Goal: Find specific page/section: Find specific page/section

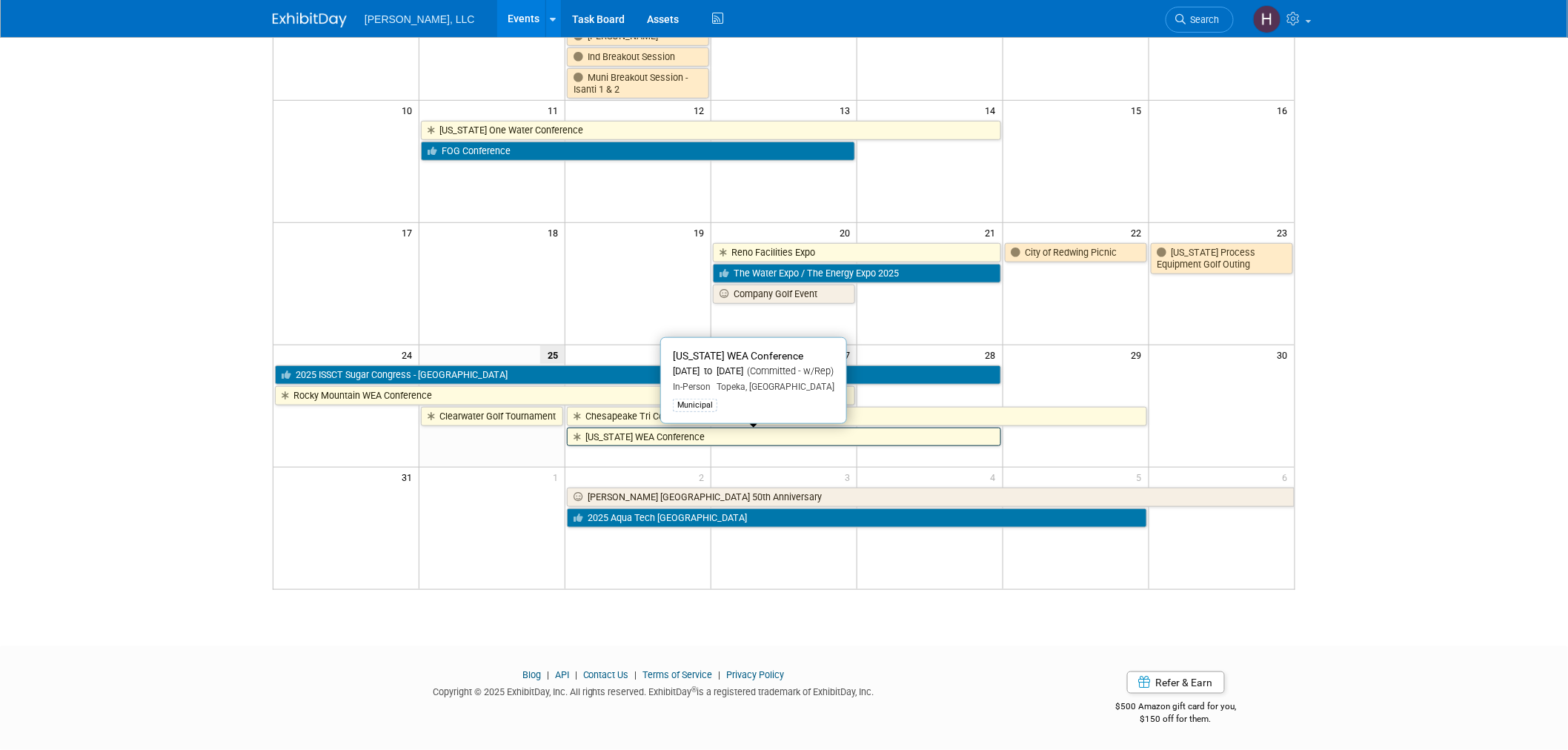
click at [641, 437] on link "[US_STATE] WEA Conference" at bounding box center [784, 437] width 434 height 19
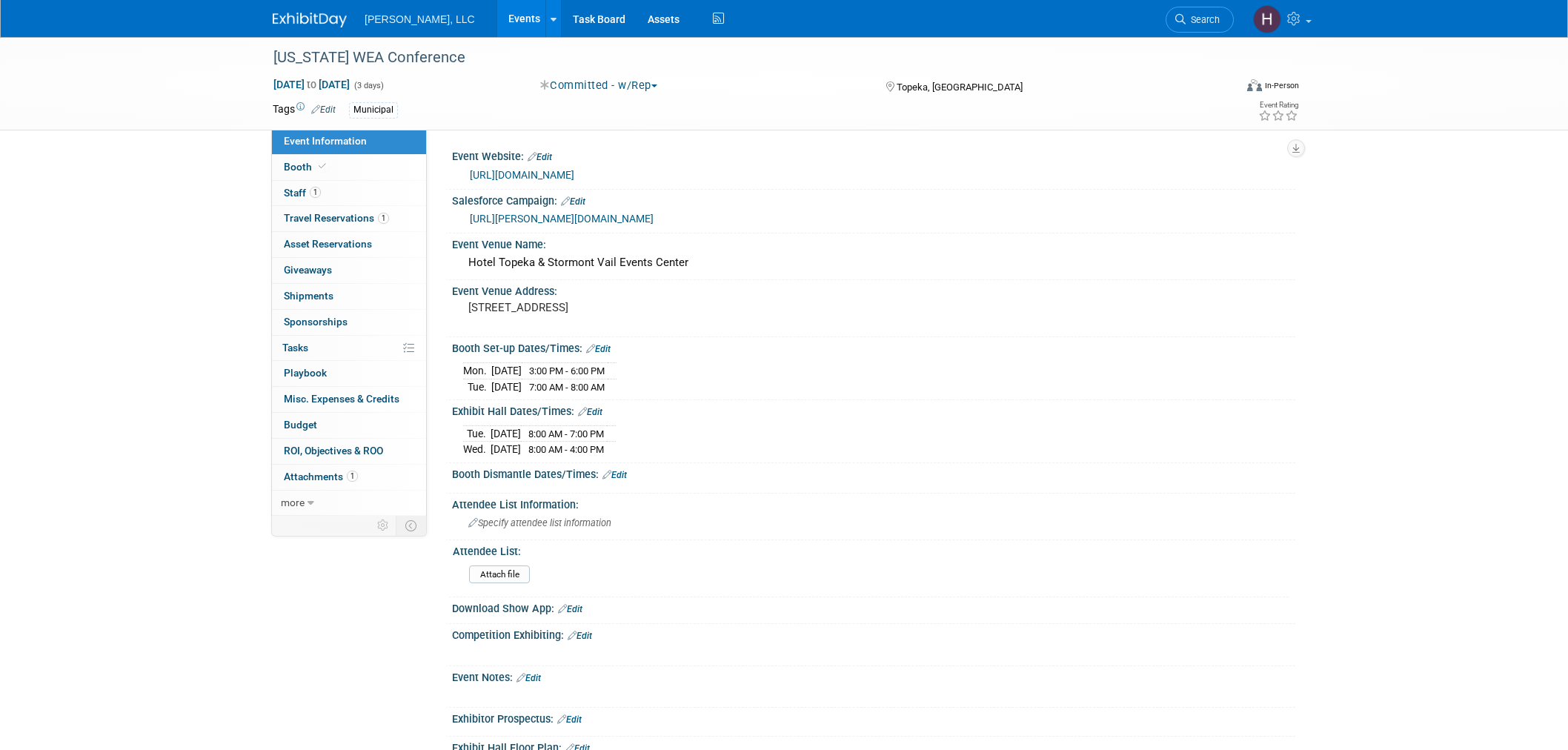
select select "Municipal"
click at [497, 15] on link "Events" at bounding box center [524, 19] width 54 height 37
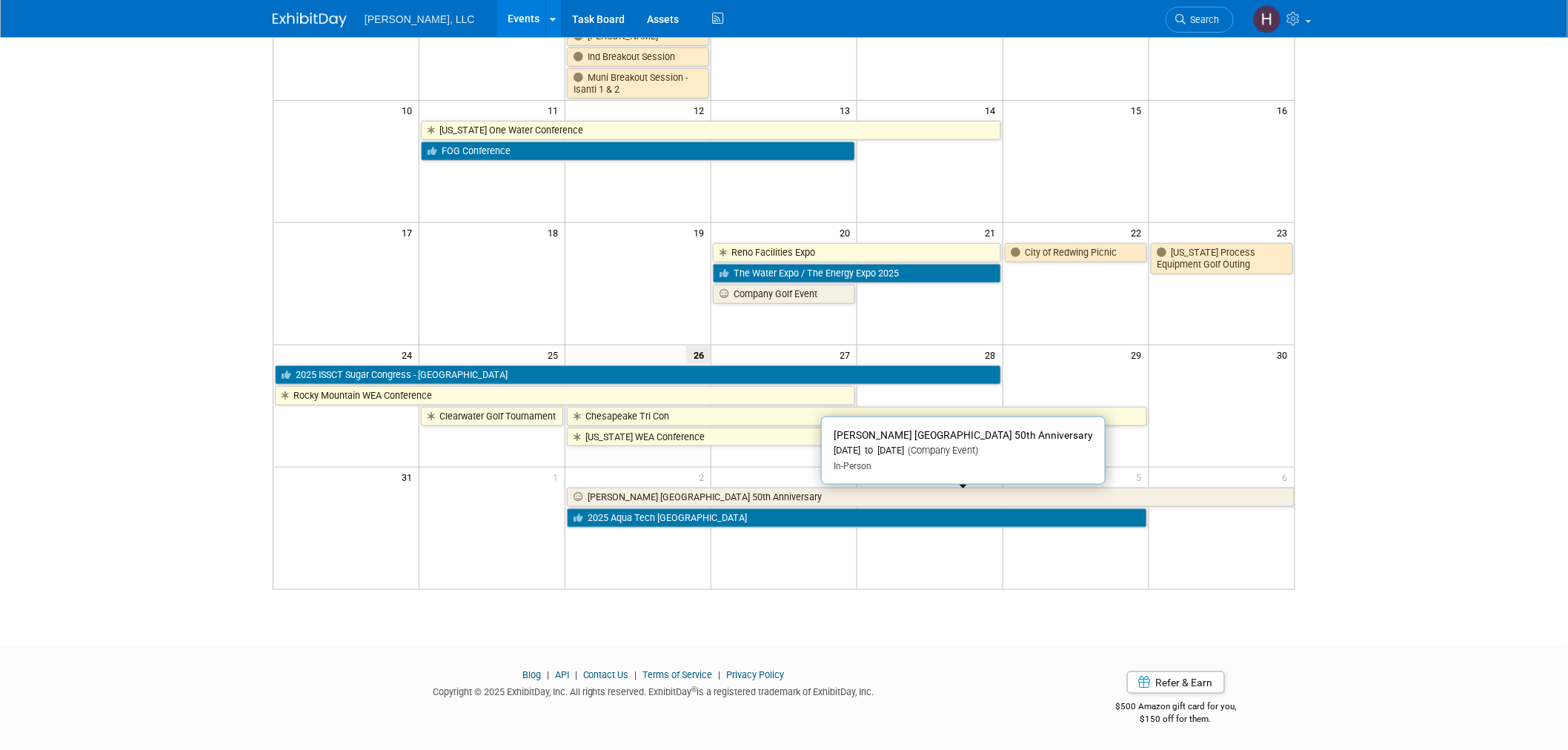
scroll to position [355, 0]
